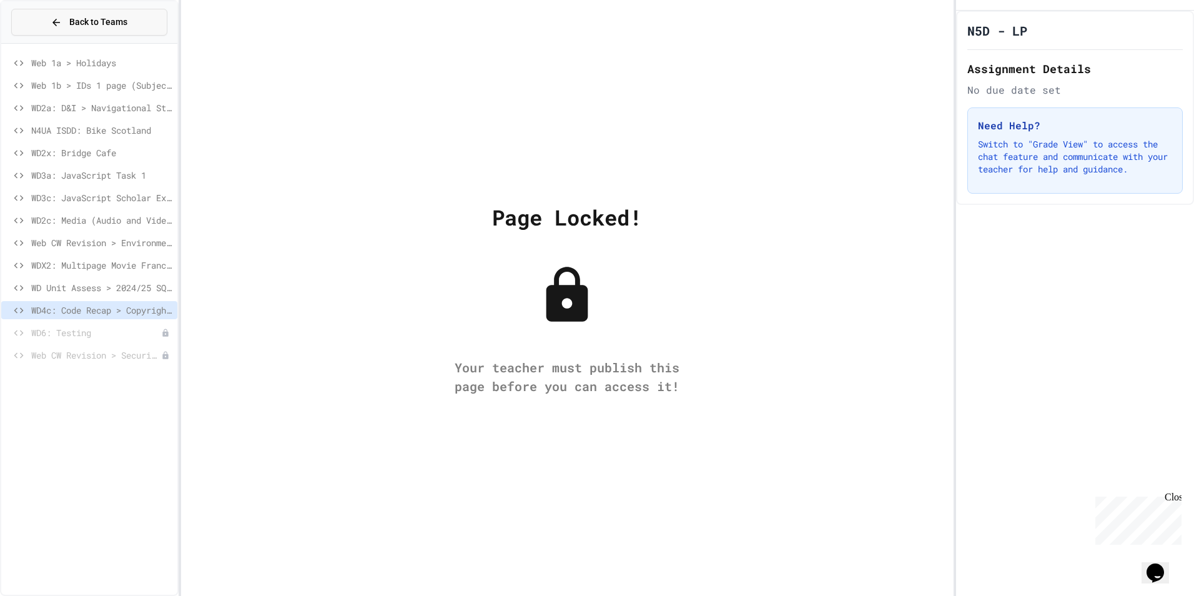
click at [144, 19] on button "Back to Teams" at bounding box center [89, 22] width 156 height 27
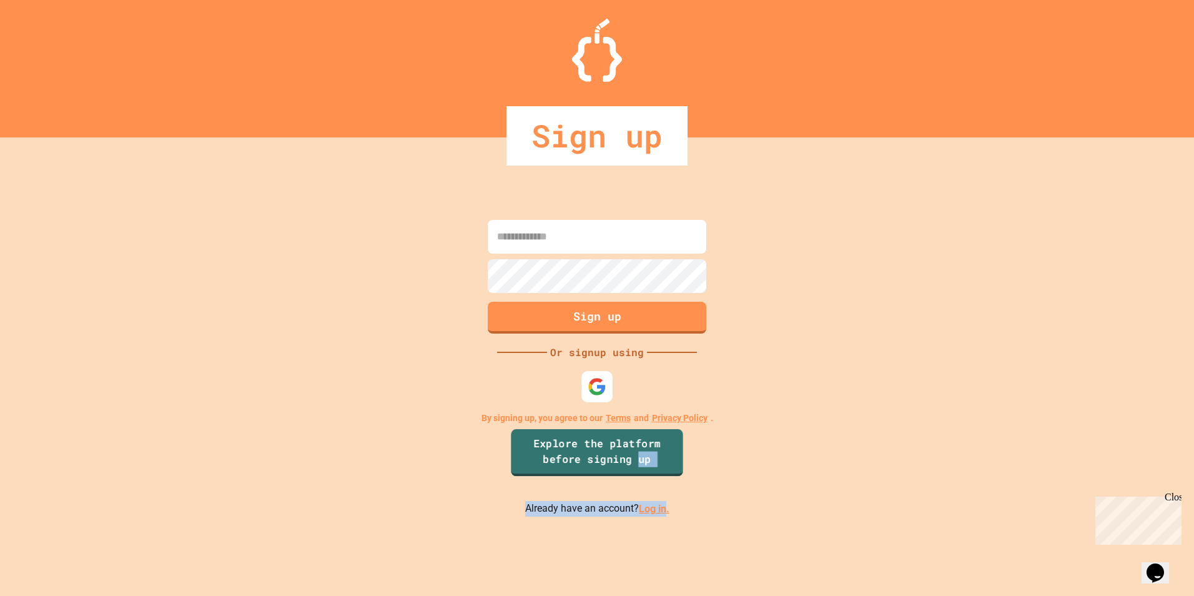
drag, startPoint x: 641, startPoint y: 487, endPoint x: 660, endPoint y: 504, distance: 25.6
click at [660, 504] on div "Sign up Or signup using By signing up, you agree to our Terms and Privacy Polic…" at bounding box center [597, 366] width 1194 height 458
drag, startPoint x: 660, startPoint y: 504, endPoint x: 667, endPoint y: 518, distance: 15.9
click at [728, 535] on div "Sign up Or signup using By signing up, you agree to our Terms and Privacy Polic…" at bounding box center [597, 366] width 1194 height 458
click at [659, 513] on link "Log in." at bounding box center [654, 509] width 31 height 12
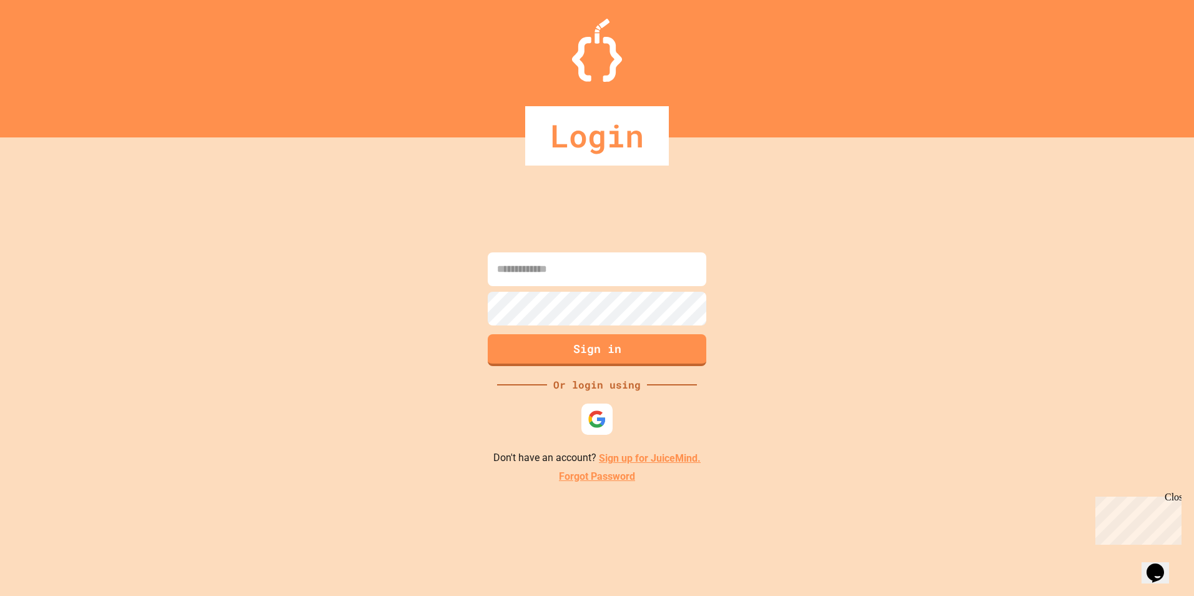
click at [578, 279] on input at bounding box center [597, 269] width 219 height 34
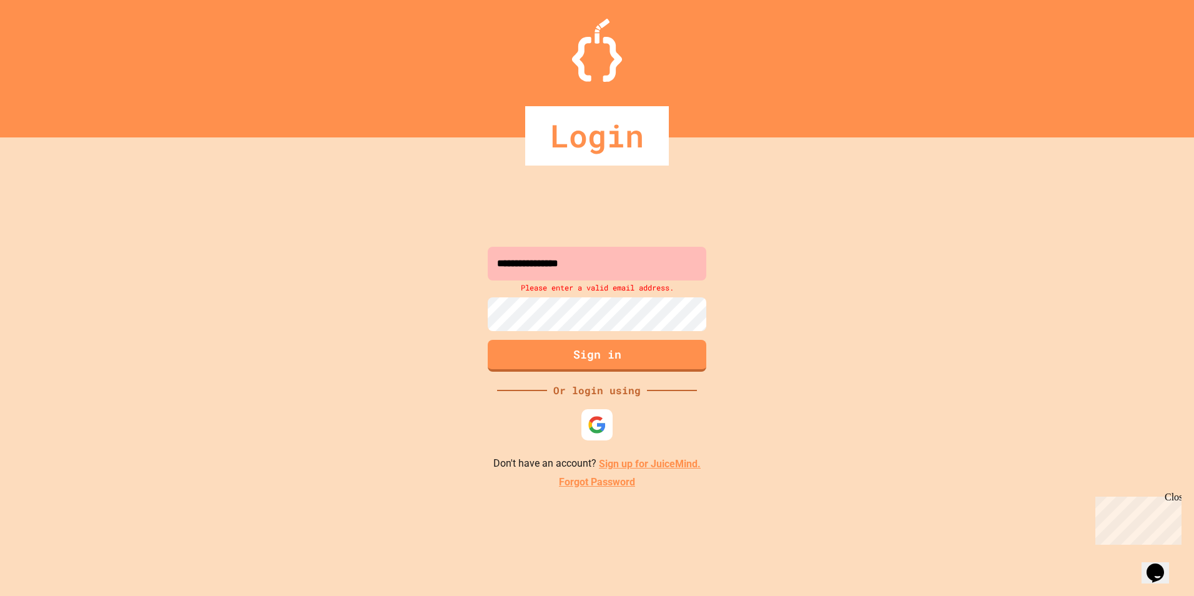
click at [628, 255] on input "**********" at bounding box center [597, 264] width 219 height 34
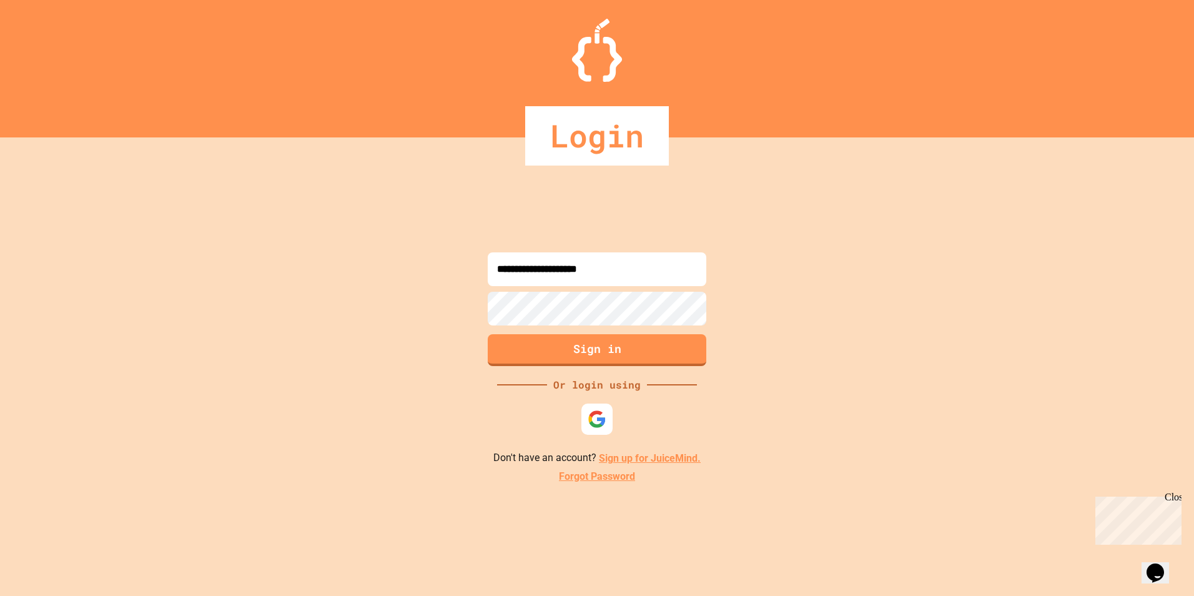
type input "**********"
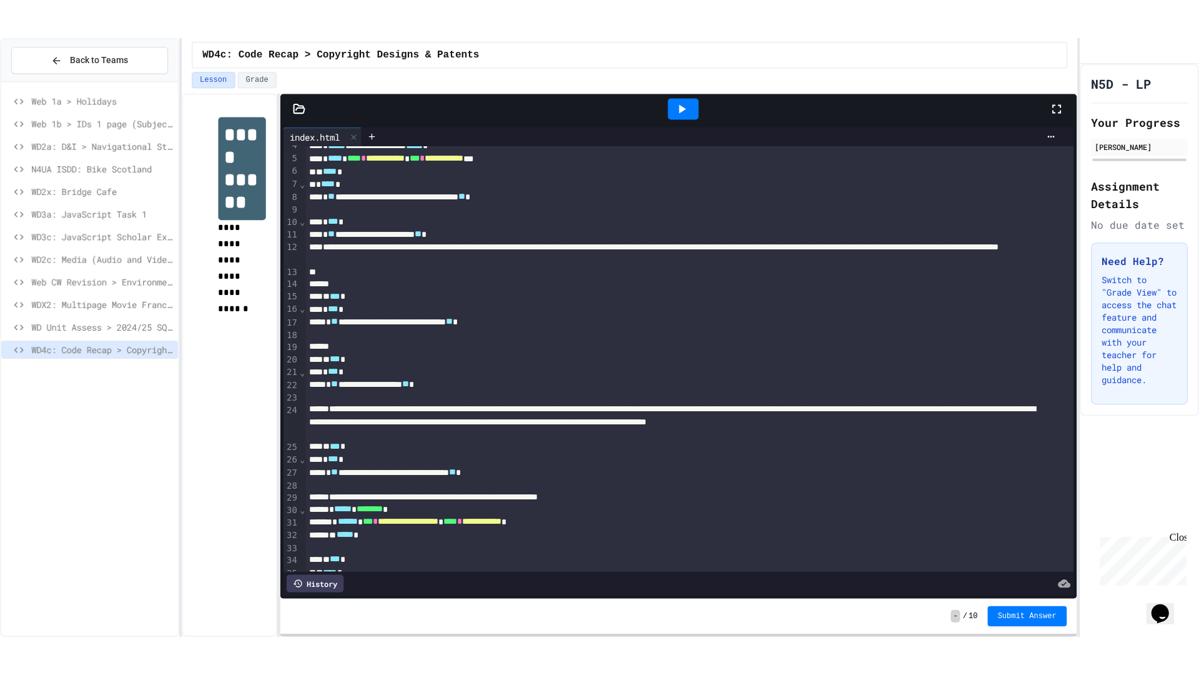
scroll to position [101, 0]
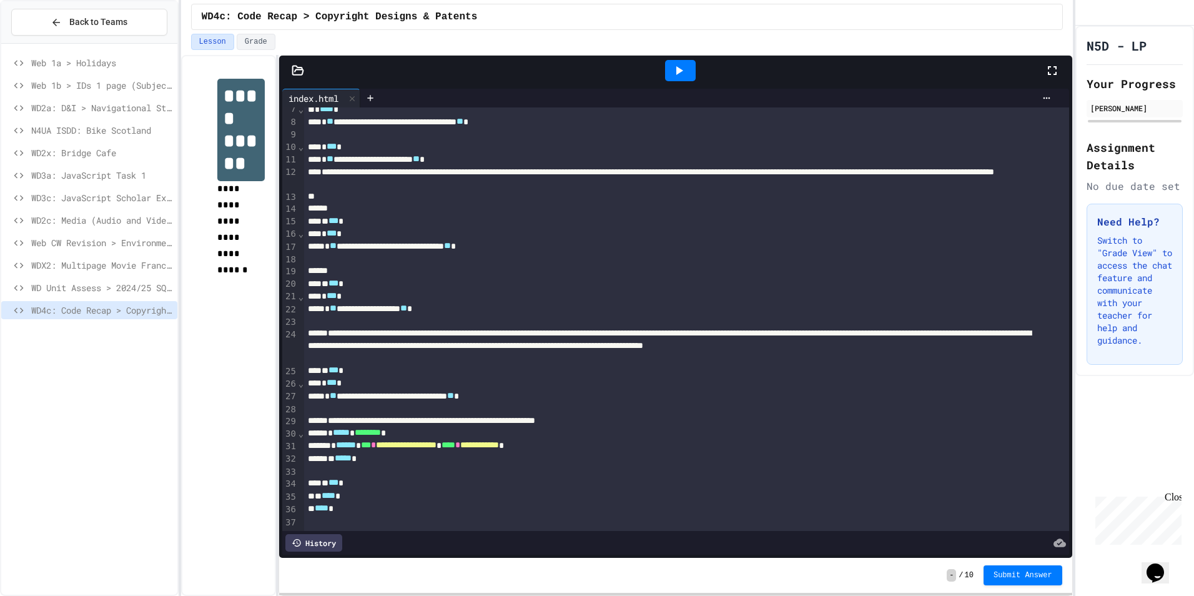
click at [1050, 69] on icon at bounding box center [1052, 70] width 15 height 15
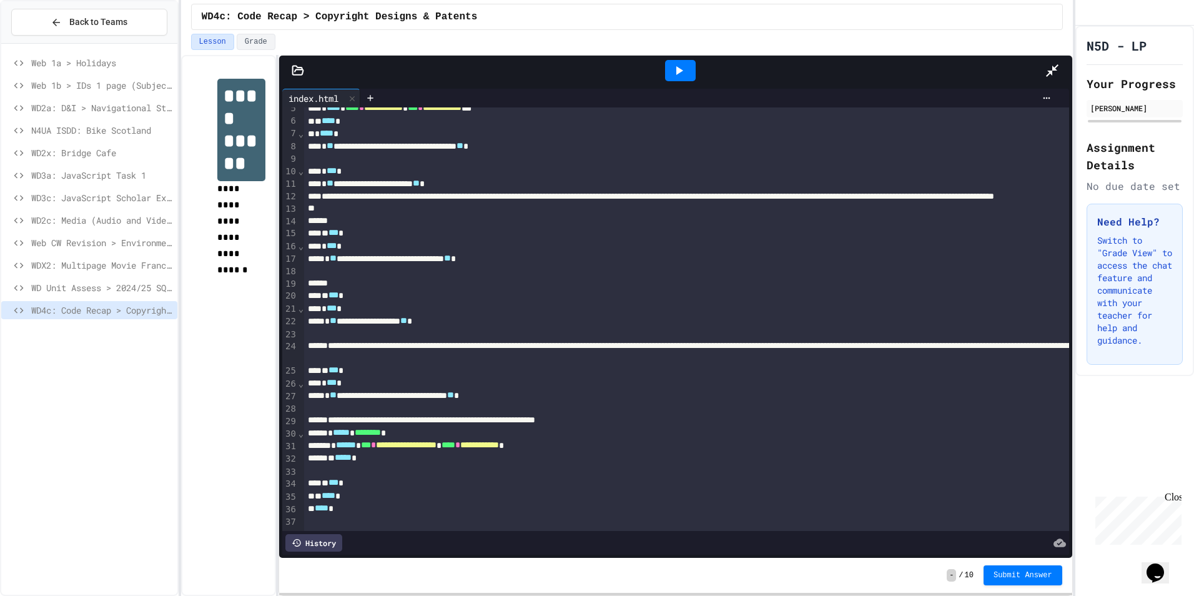
scroll to position [0, 0]
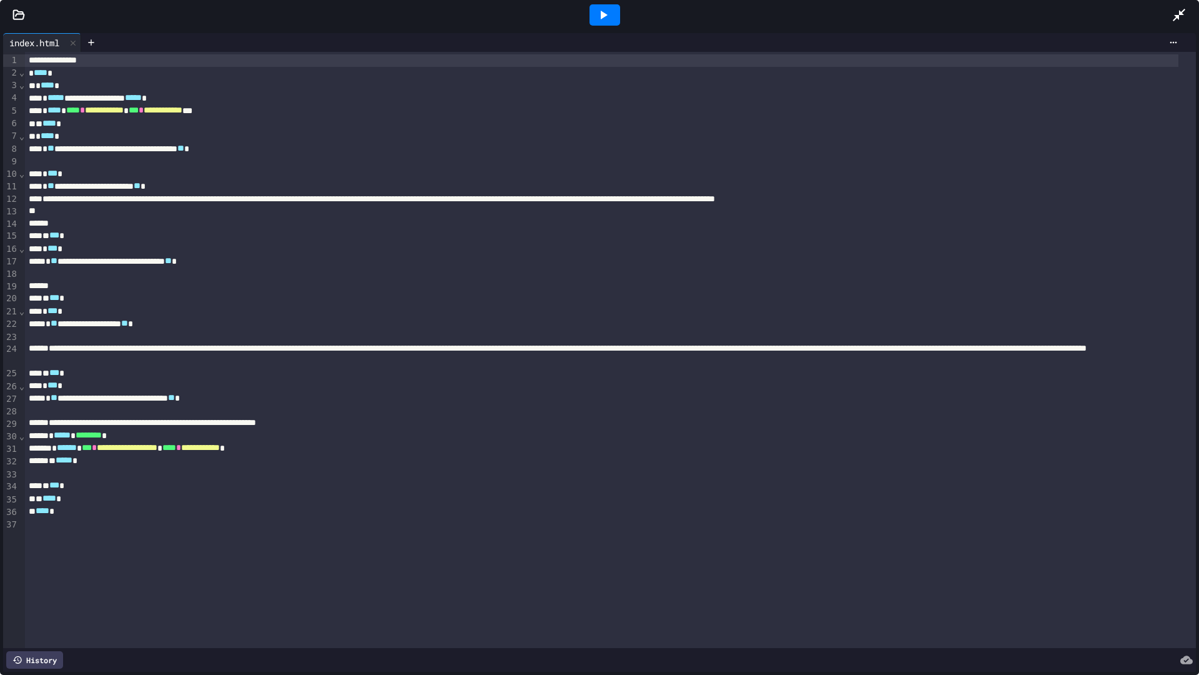
click at [1185, 11] on icon at bounding box center [1179, 14] width 15 height 15
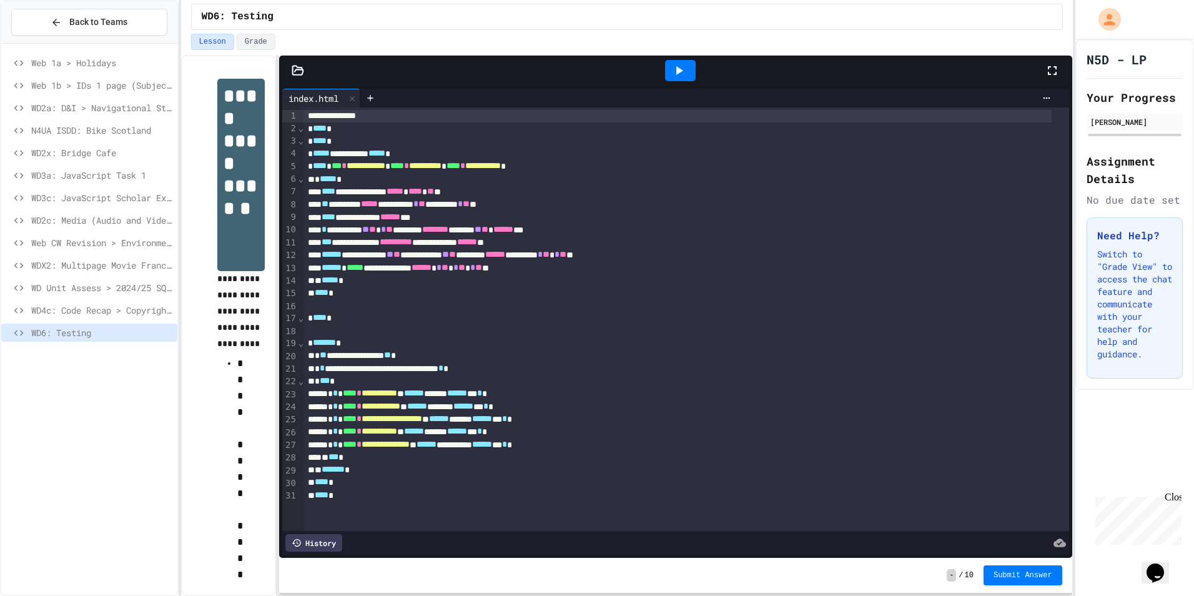
click at [682, 73] on icon at bounding box center [678, 70] width 15 height 15
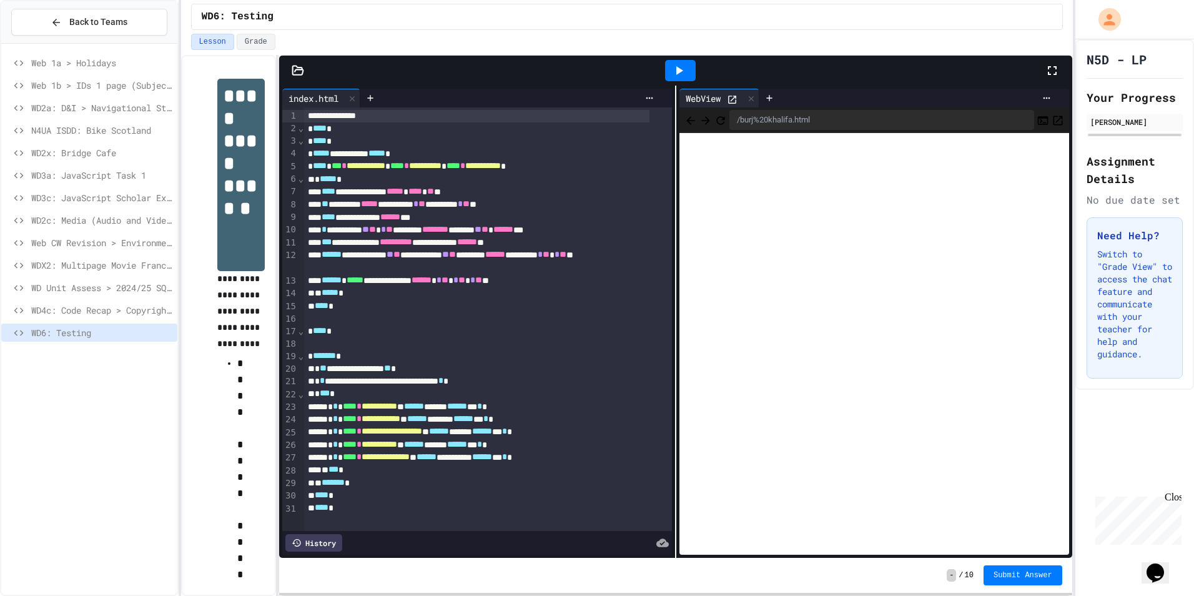
click at [1047, 67] on div at bounding box center [695, 71] width 756 height 34
click at [1047, 67] on icon at bounding box center [1052, 70] width 15 height 15
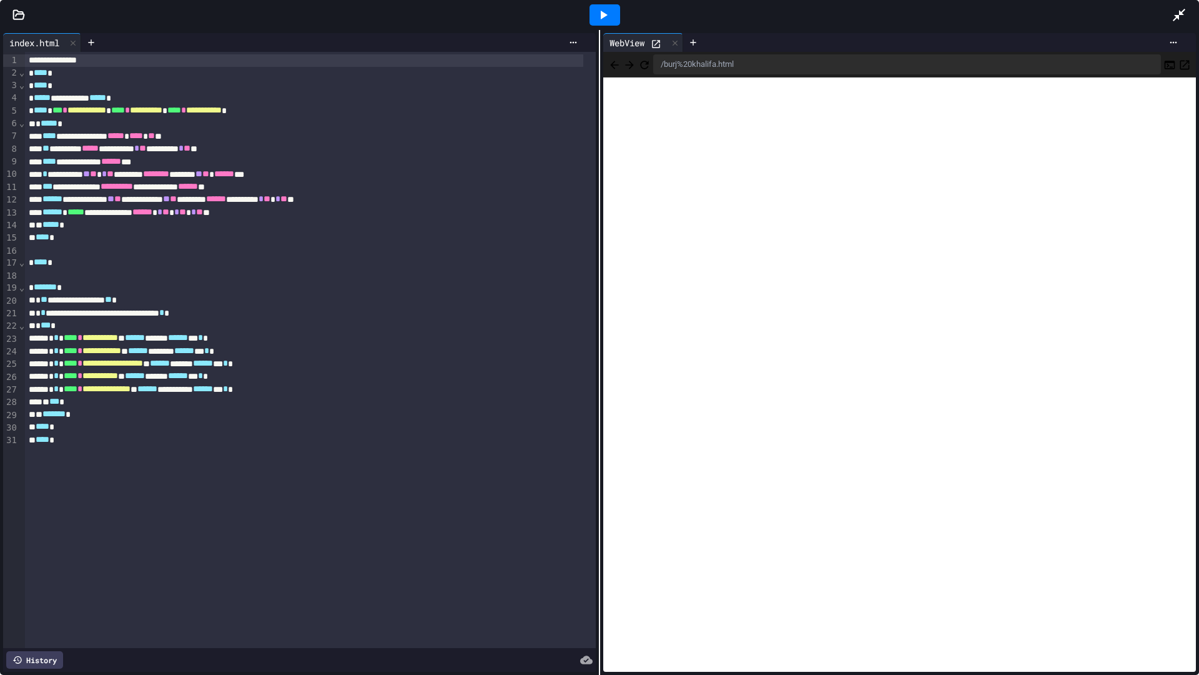
click at [610, 64] on icon "Back" at bounding box center [614, 65] width 8 height 8
click at [608, 72] on button "Back" at bounding box center [614, 64] width 12 height 15
click at [620, 61] on button "Back" at bounding box center [614, 64] width 12 height 15
click at [615, 7] on div at bounding box center [605, 14] width 31 height 21
click at [608, 64] on icon "Back" at bounding box center [614, 65] width 12 height 12
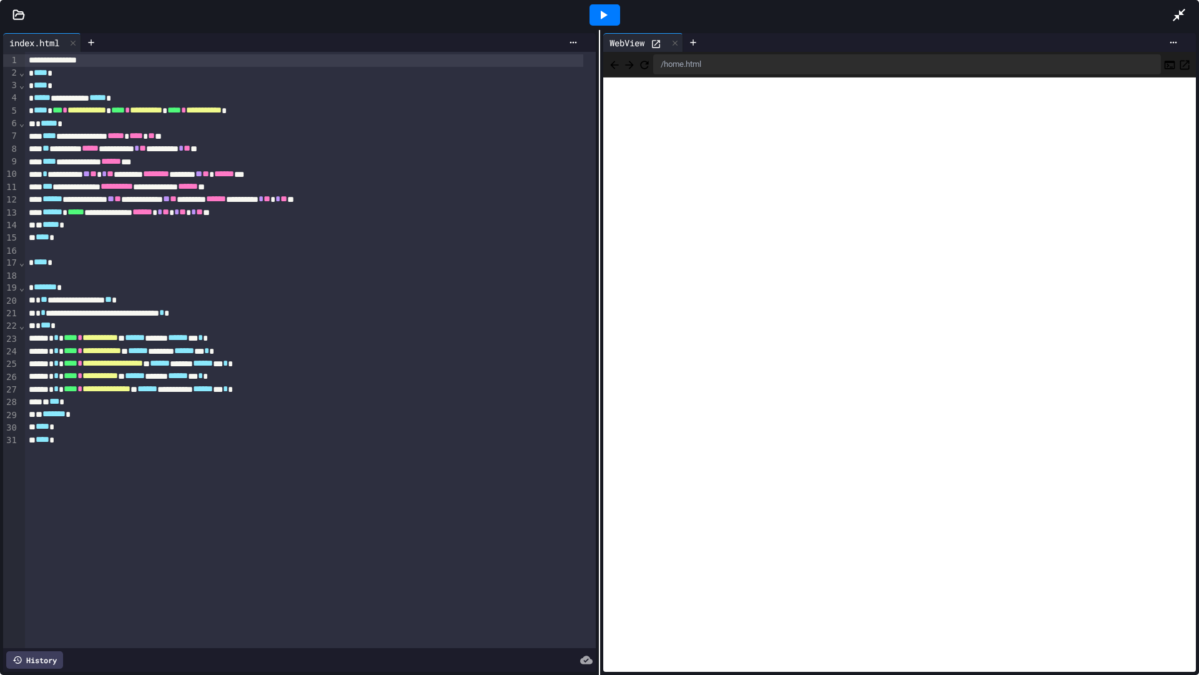
click at [613, 61] on icon "Back" at bounding box center [614, 65] width 8 height 8
click at [610, 66] on icon "Back" at bounding box center [614, 65] width 12 height 12
click at [613, 69] on icon "Back" at bounding box center [614, 65] width 12 height 12
click at [611, 69] on icon "Back" at bounding box center [614, 65] width 12 height 12
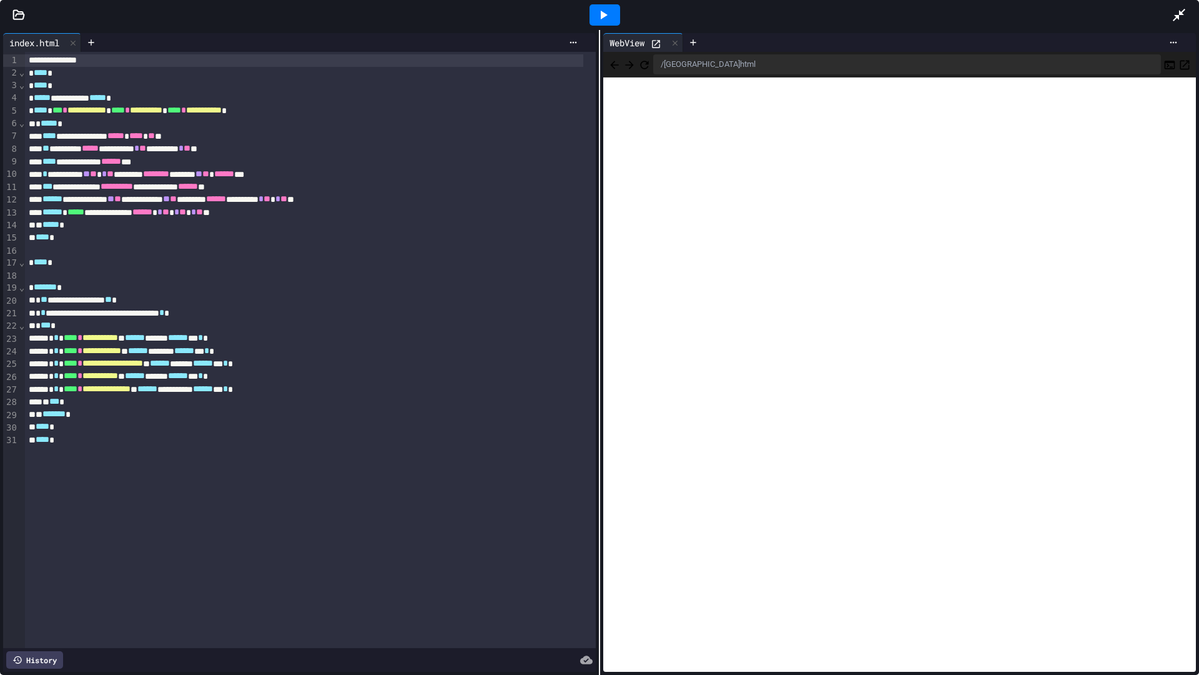
click at [610, 70] on icon "Back" at bounding box center [614, 65] width 12 height 12
drag, startPoint x: 610, startPoint y: 70, endPoint x: 618, endPoint y: 67, distance: 8.7
click at [610, 69] on icon "Back" at bounding box center [614, 65] width 12 height 12
click at [615, 66] on icon "Back" at bounding box center [614, 65] width 12 height 12
click at [608, 68] on span "Back" at bounding box center [614, 64] width 12 height 16
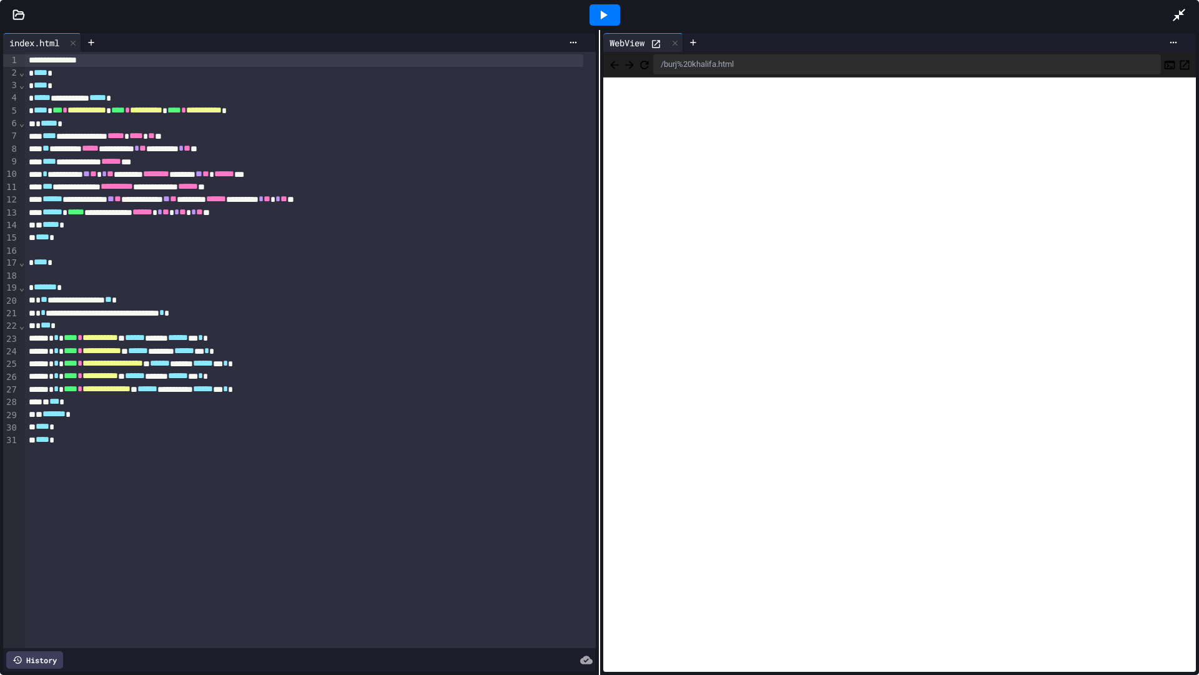
click at [623, 64] on div "/burj%20khalifa.html" at bounding box center [899, 65] width 593 height 26
click at [619, 66] on icon "Back" at bounding box center [614, 65] width 12 height 12
click at [1184, 18] on icon at bounding box center [1179, 14] width 15 height 15
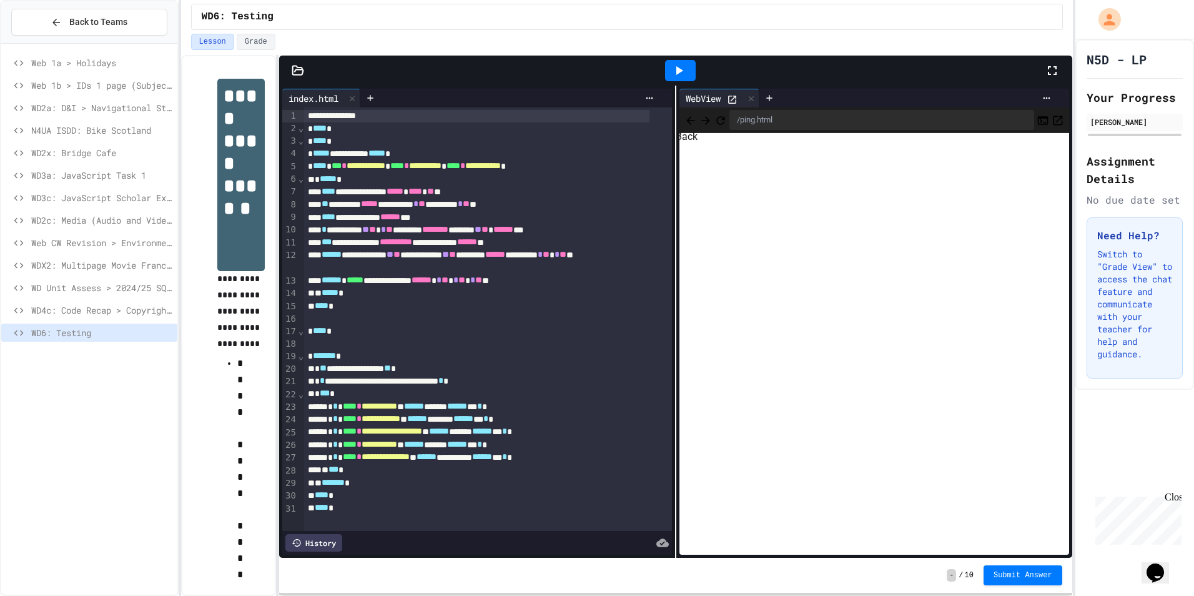
click at [688, 116] on icon "Back" at bounding box center [691, 120] width 12 height 12
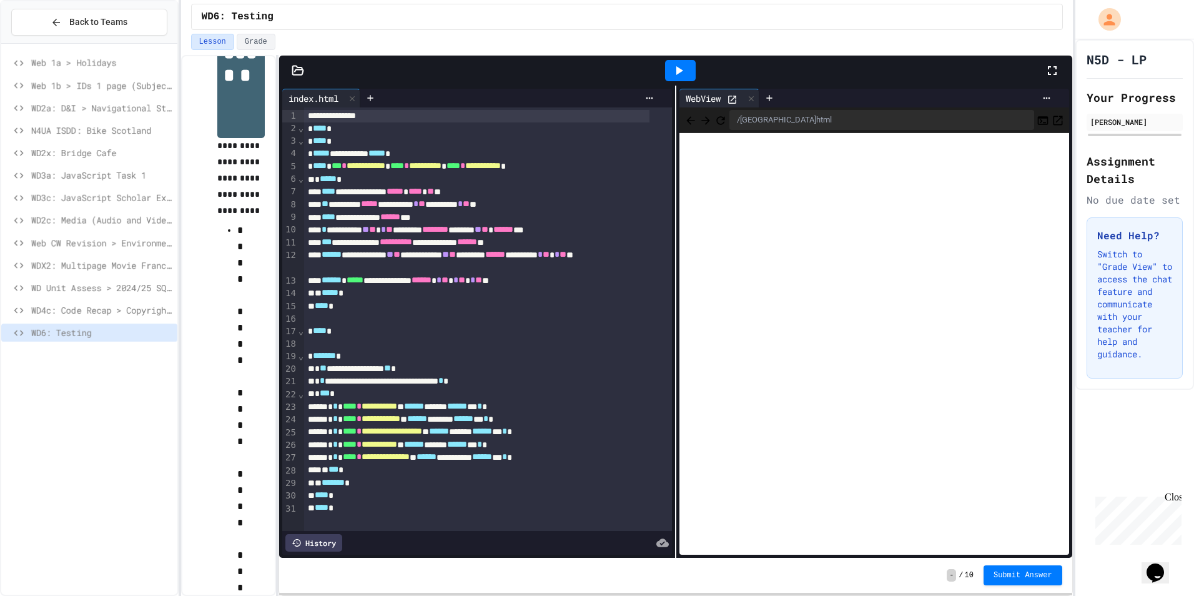
scroll to position [312, 0]
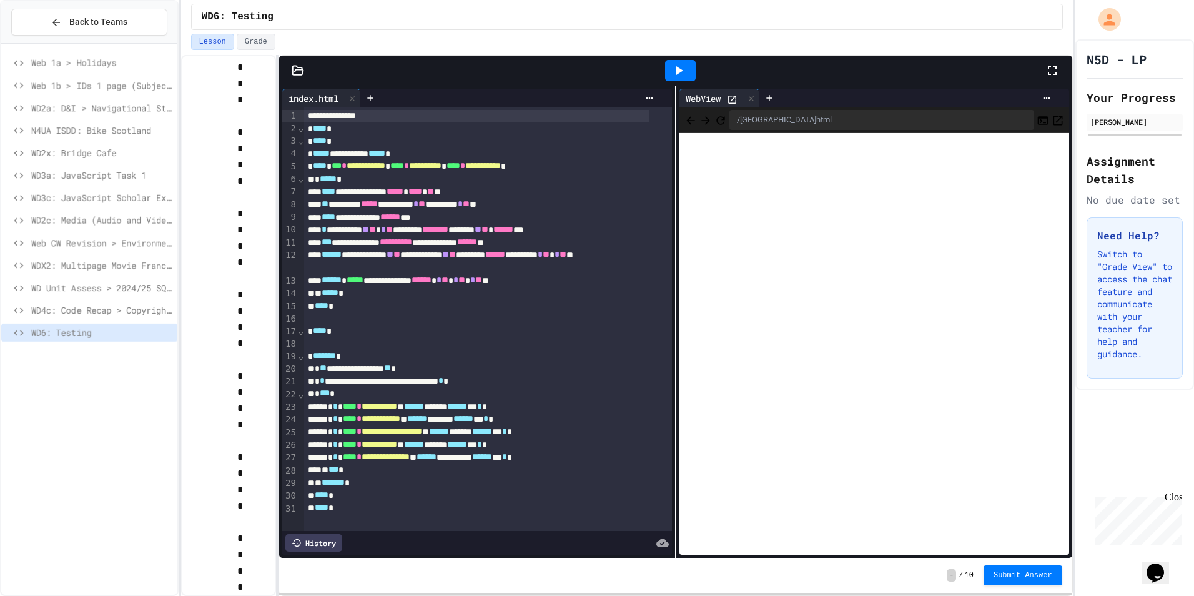
drag, startPoint x: 238, startPoint y: 419, endPoint x: 206, endPoint y: 393, distance: 41.3
drag, startPoint x: 1170, startPoint y: 497, endPoint x: 2187, endPoint y: 990, distance: 1129.9
click at [1170, 497] on div "Close" at bounding box center [1173, 500] width 16 height 16
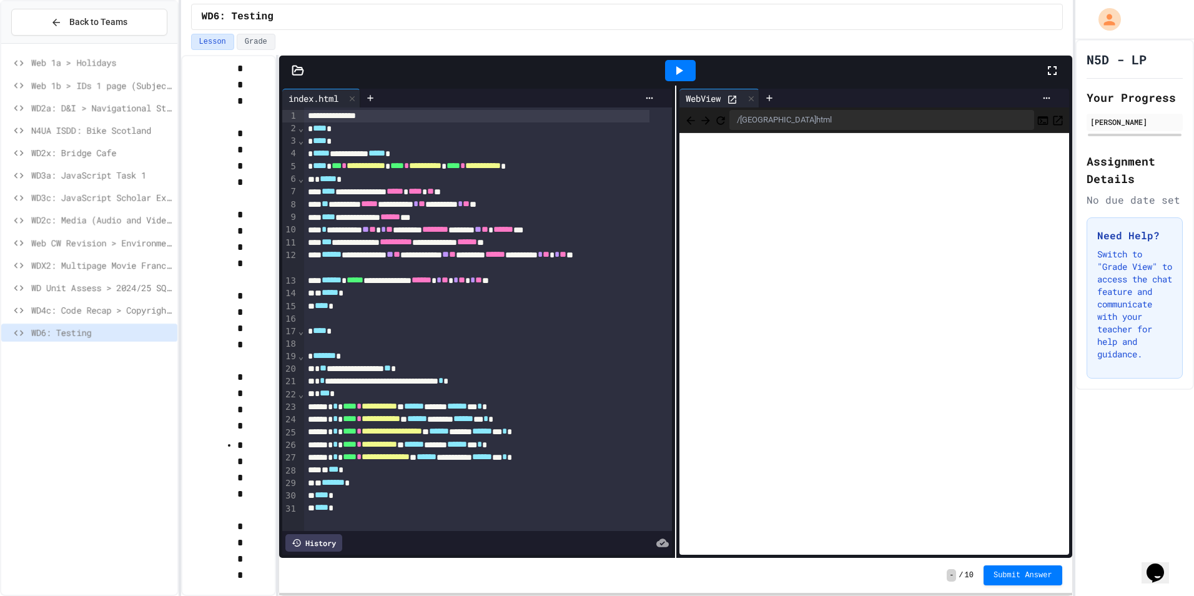
scroll to position [1749, 0]
